Goal: Book appointment/travel/reservation

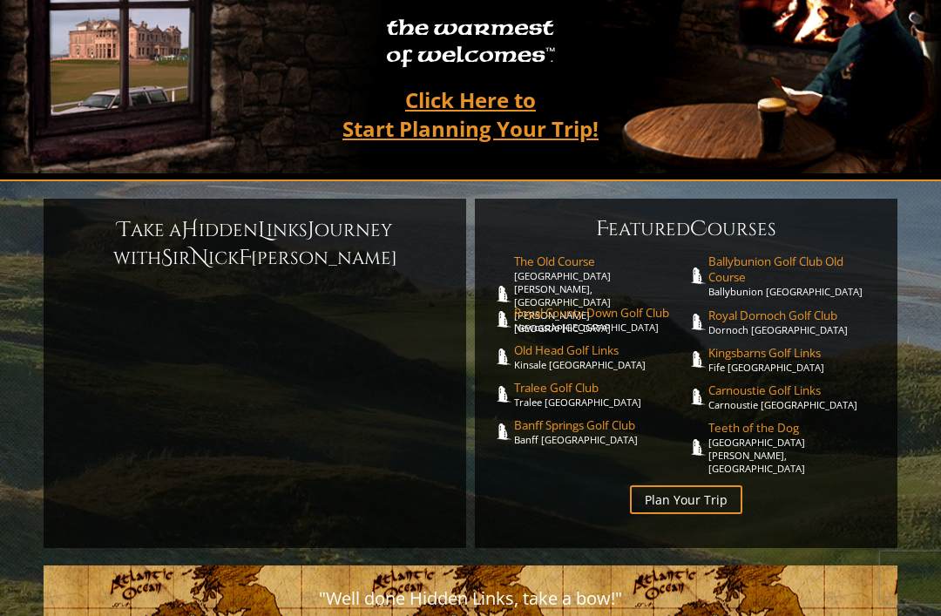
scroll to position [274, 0]
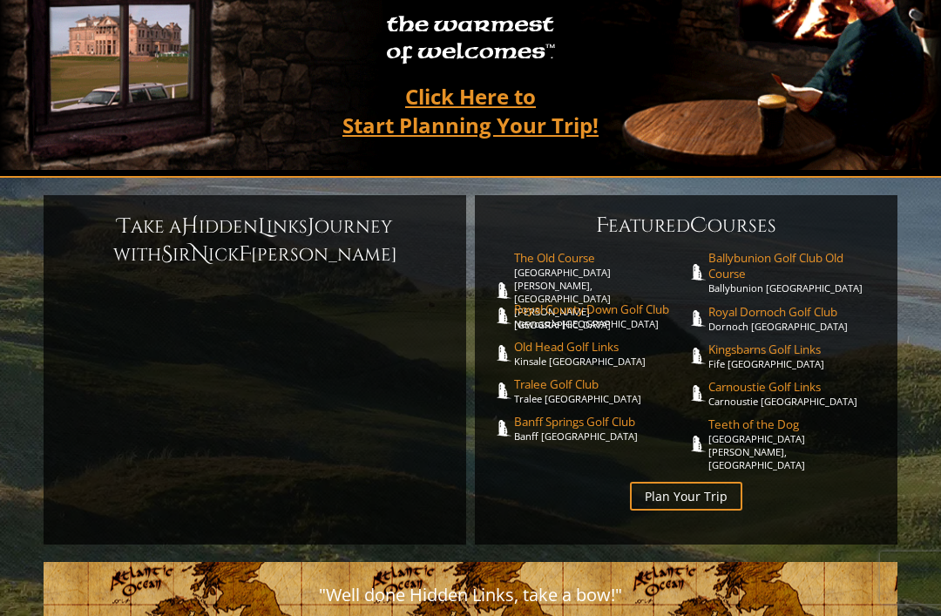
click at [588, 250] on link "The Old Course St. Andrews Links, St. Andrews Scotland" at bounding box center [600, 290] width 173 height 81
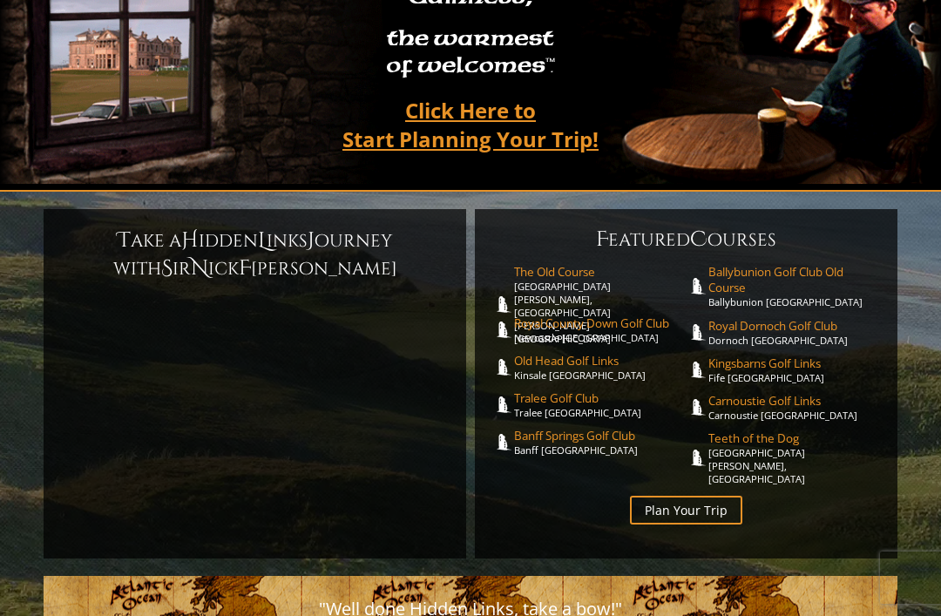
scroll to position [219, 0]
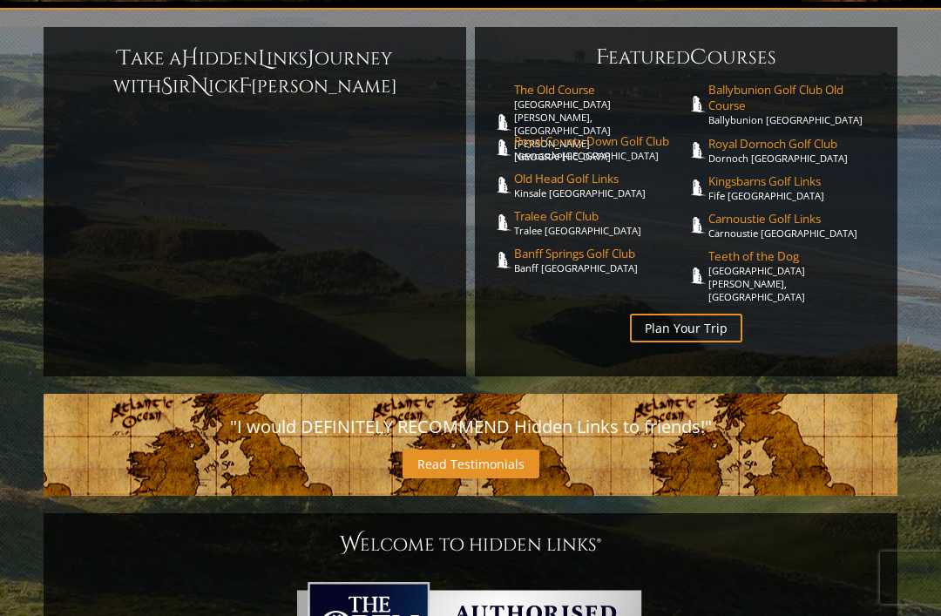
scroll to position [443, 0]
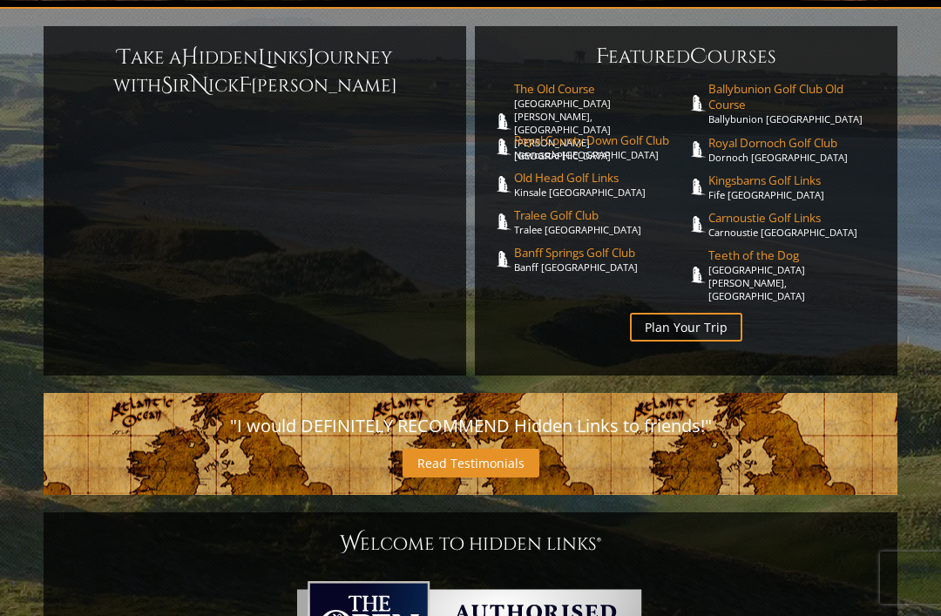
click at [714, 313] on link "Plan Your Trip" at bounding box center [686, 327] width 112 height 29
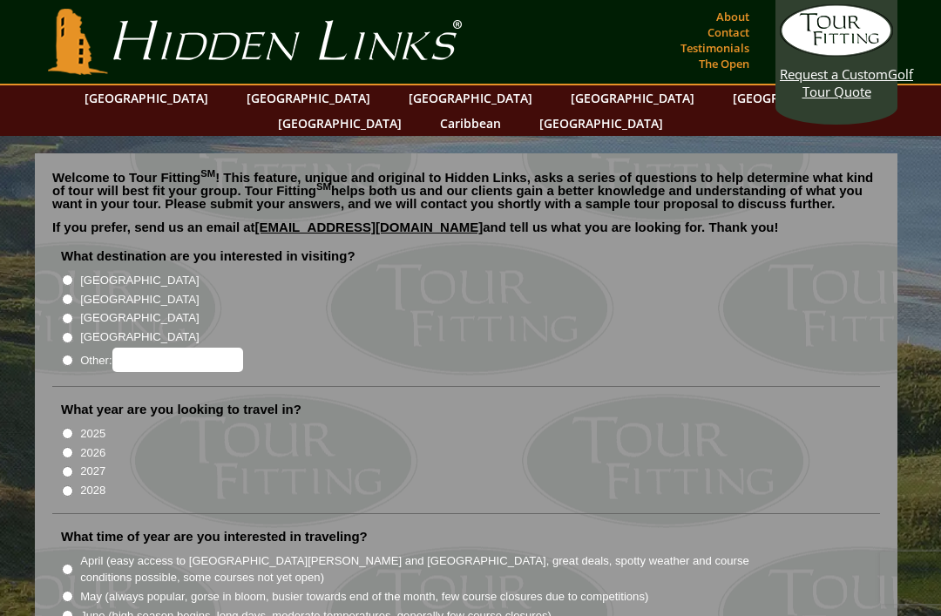
click at [66, 294] on input "[GEOGRAPHIC_DATA]" at bounding box center [67, 299] width 11 height 11
radio input "true"
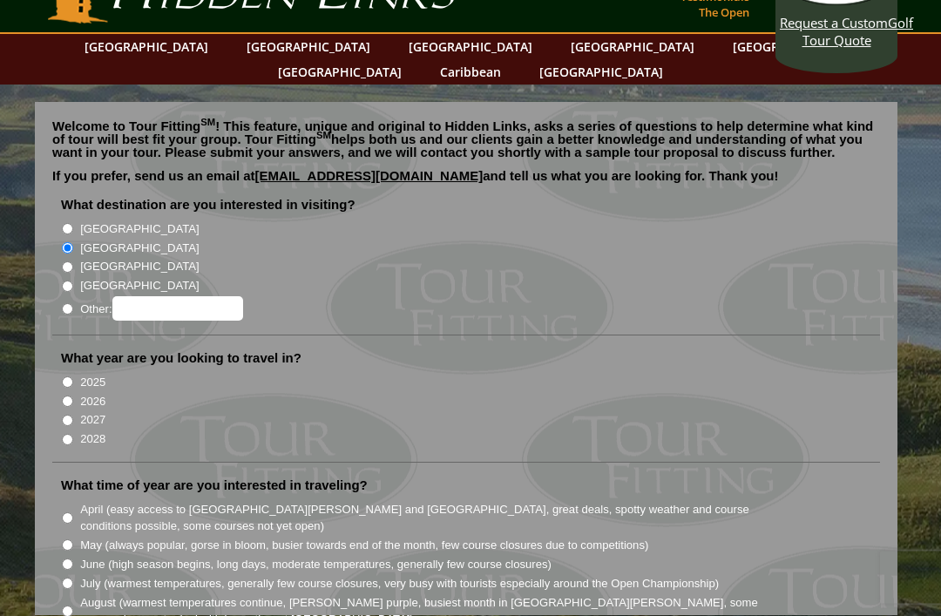
scroll to position [97, 0]
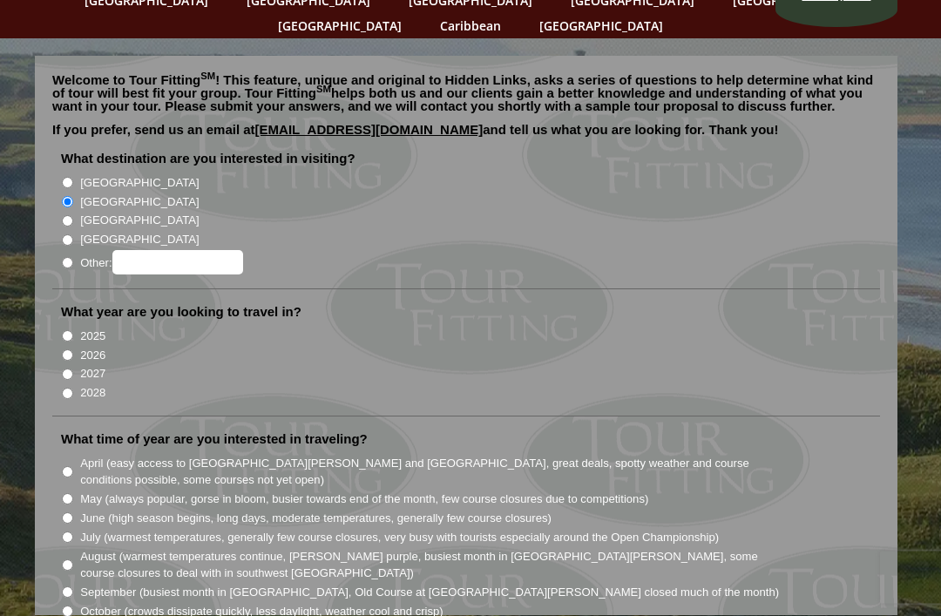
click at [67, 331] on input "2025" at bounding box center [67, 336] width 11 height 11
radio input "true"
click at [64, 370] on input "2027" at bounding box center [67, 375] width 11 height 11
radio input "true"
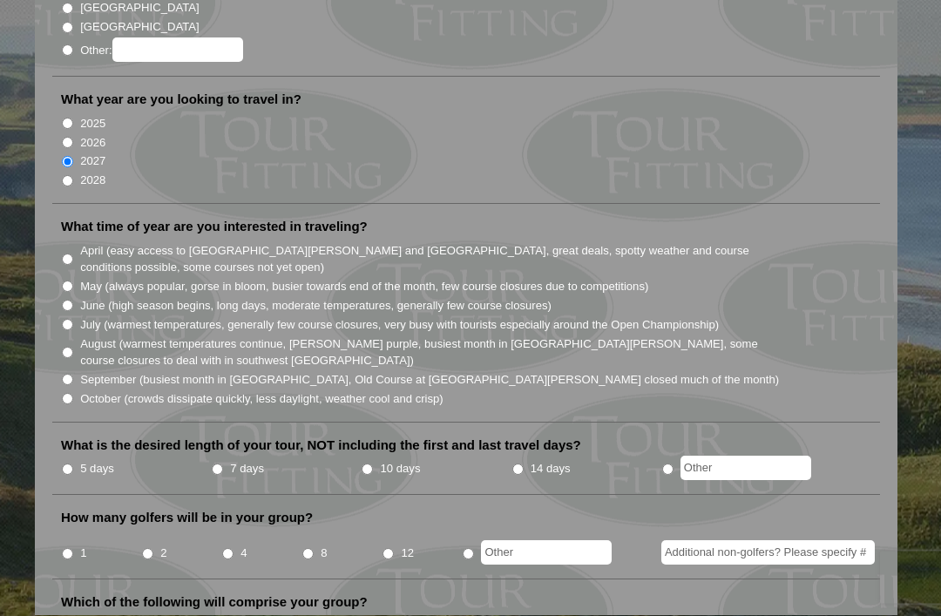
scroll to position [310, 0]
radio input "true"
click at [736, 456] on input "text" at bounding box center [746, 468] width 131 height 24
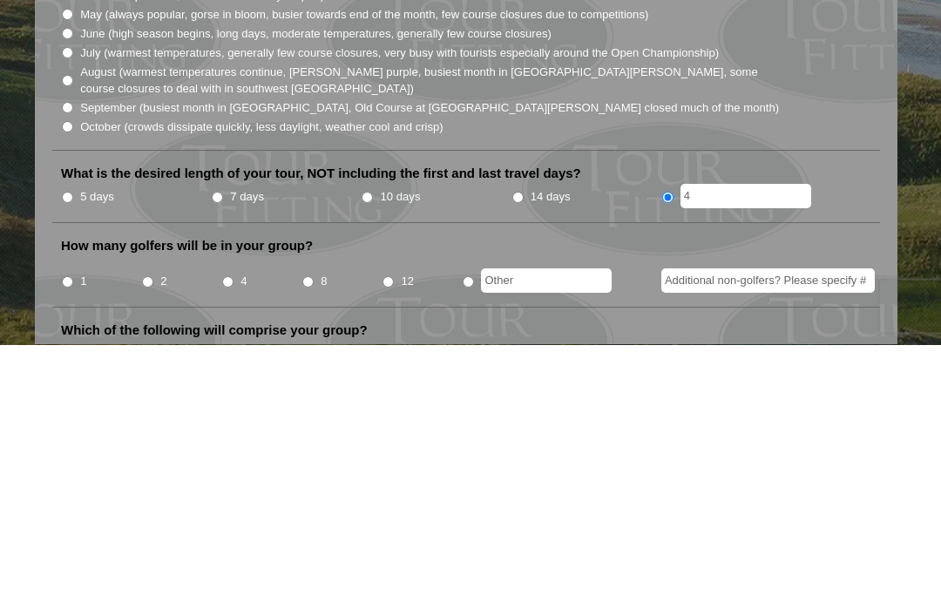
type input "4"
click at [72, 548] on input "1" at bounding box center [67, 553] width 11 height 11
radio input "true"
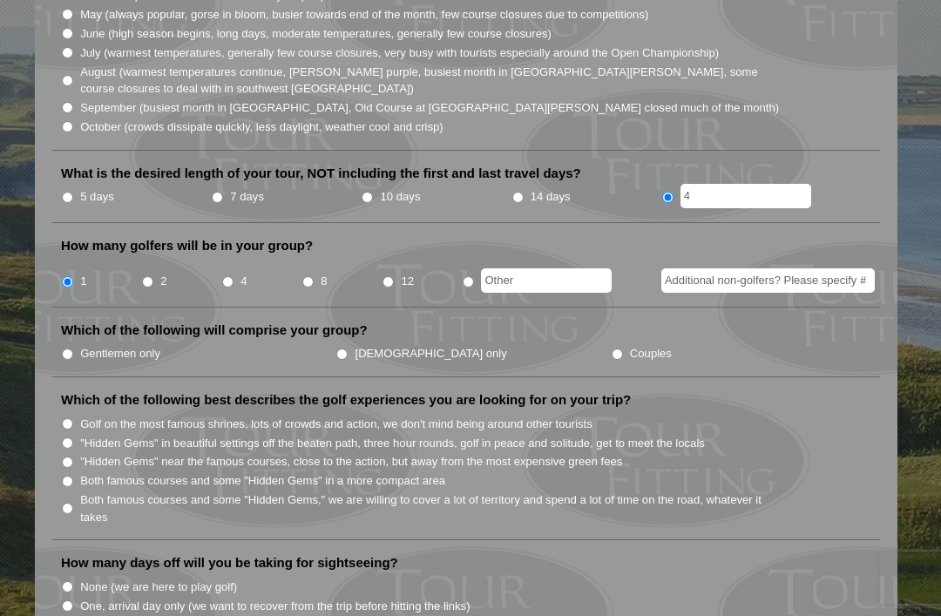
click at [73, 349] on input "Gentlemen only" at bounding box center [67, 354] width 11 height 11
radio input "true"
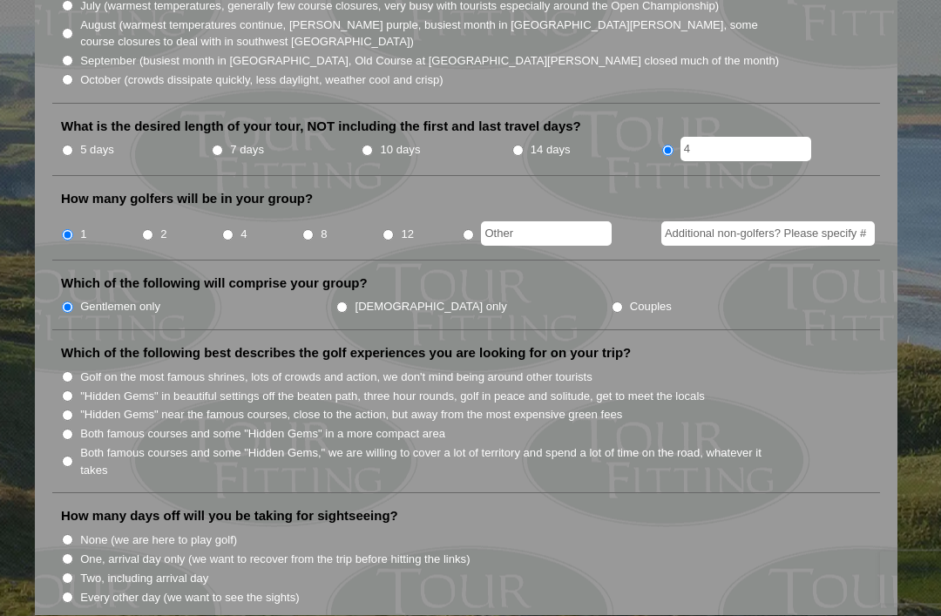
scroll to position [0, 0]
